Goal: Check status: Check status

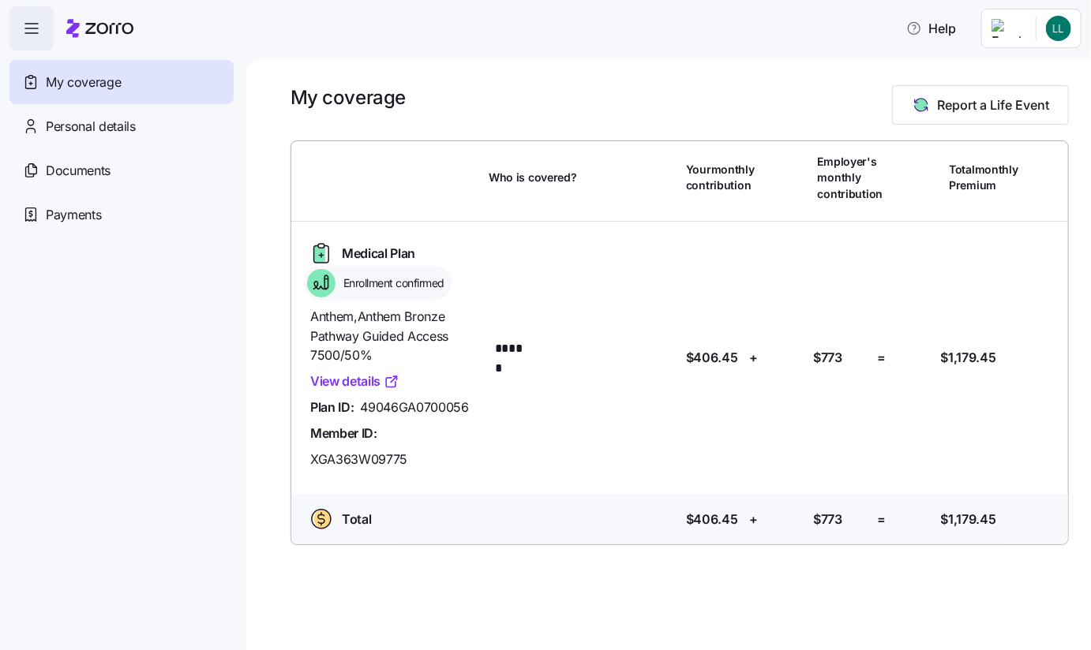
click at [361, 380] on link "View details" at bounding box center [354, 382] width 89 height 20
